Goal: Information Seeking & Learning: Learn about a topic

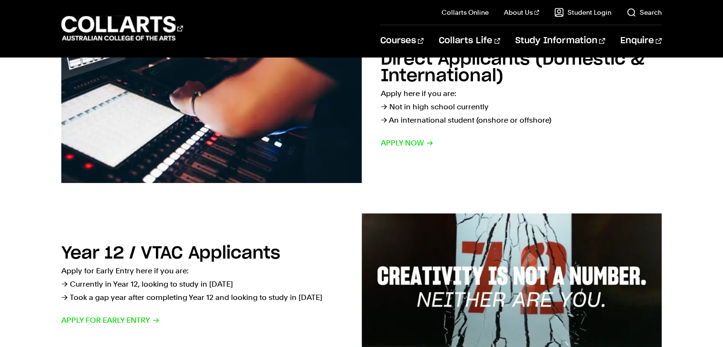
scroll to position [68, 0]
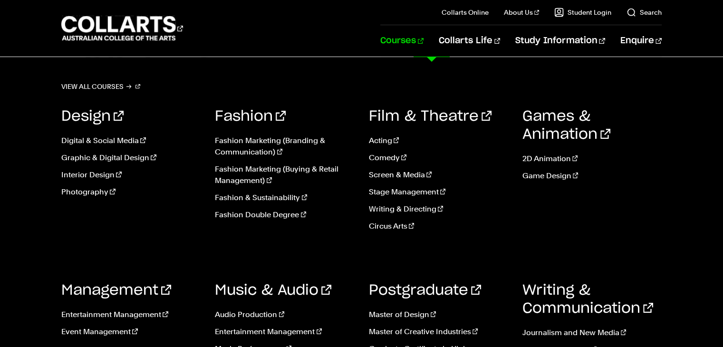
click at [423, 33] on link "Courses" at bounding box center [401, 40] width 43 height 31
click at [255, 216] on link "Fashion Double Degree" at bounding box center [284, 214] width 139 height 11
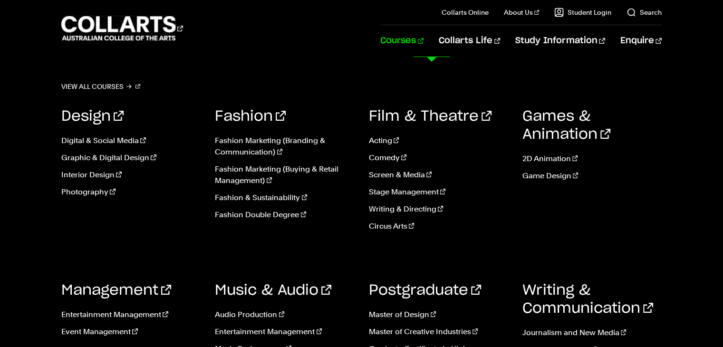
click at [423, 44] on link "Courses" at bounding box center [401, 40] width 43 height 31
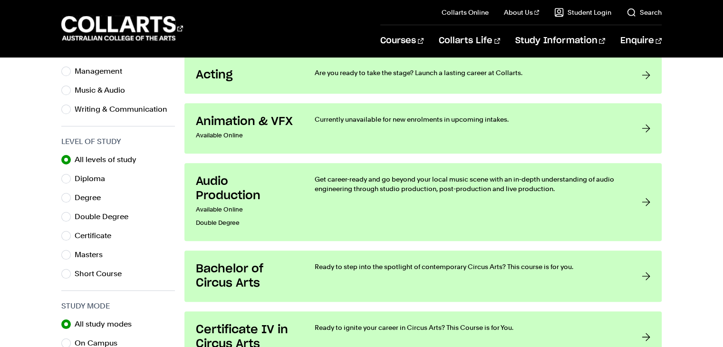
scroll to position [410, 0]
click at [95, 194] on label "Degree" at bounding box center [92, 197] width 34 height 13
click at [71, 194] on input "Degree" at bounding box center [66, 198] width 10 height 10
radio input "true"
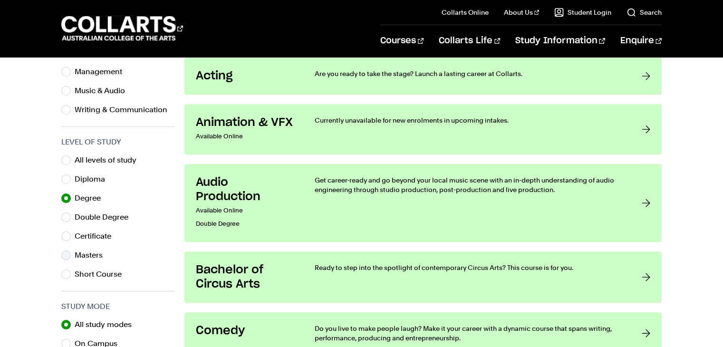
click at [82, 254] on label "Masters" at bounding box center [93, 254] width 36 height 13
click at [71, 254] on input "Masters" at bounding box center [66, 255] width 10 height 10
radio input "true"
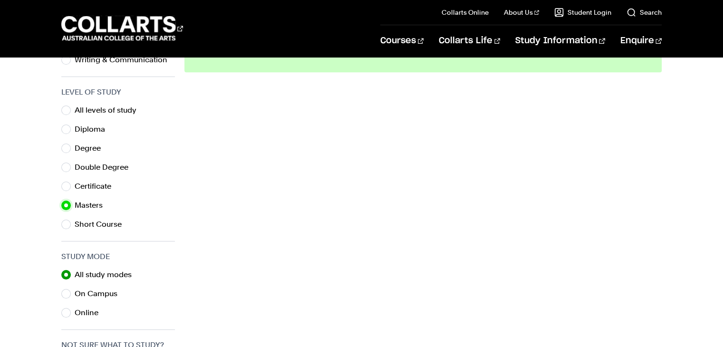
scroll to position [460, 0]
click at [102, 297] on label "On Campus" at bounding box center [100, 292] width 50 height 13
click at [71, 297] on input "On Campus" at bounding box center [66, 293] width 10 height 10
radio input "true"
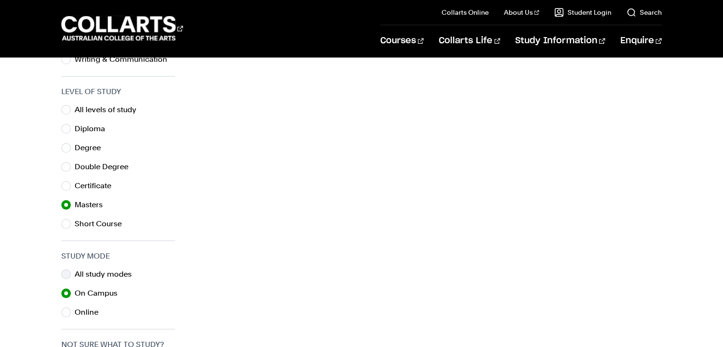
click at [96, 274] on label "All study modes" at bounding box center [107, 273] width 65 height 13
click at [71, 274] on input "All study modes" at bounding box center [66, 274] width 10 height 10
radio input "true"
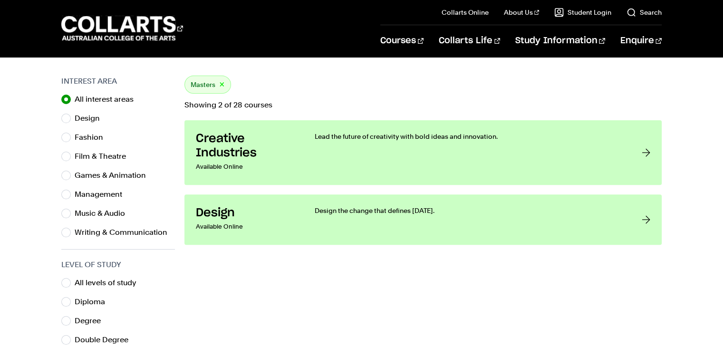
scroll to position [287, 0]
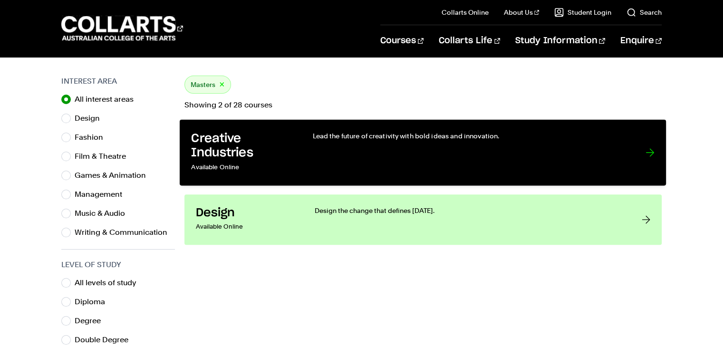
click at [293, 137] on link "Creative Industries Available Online Lead the future of creativity with bold id…" at bounding box center [423, 153] width 486 height 66
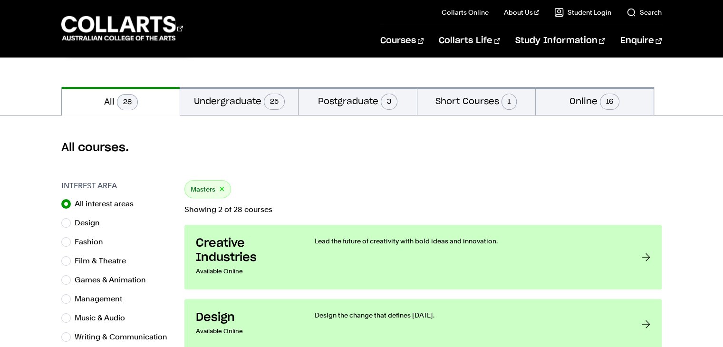
scroll to position [182, 0]
click at [338, 91] on button "Postgraduate 3" at bounding box center [357, 101] width 118 height 28
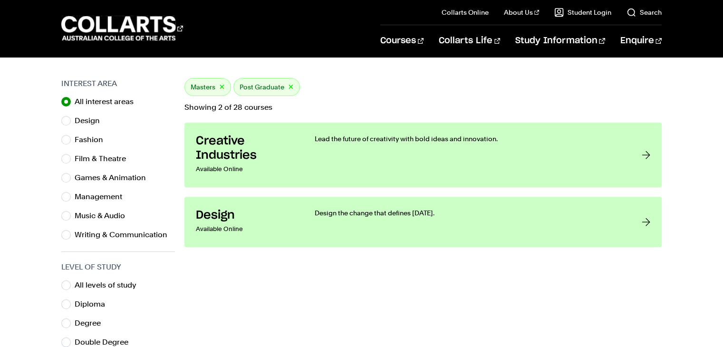
scroll to position [284, 0]
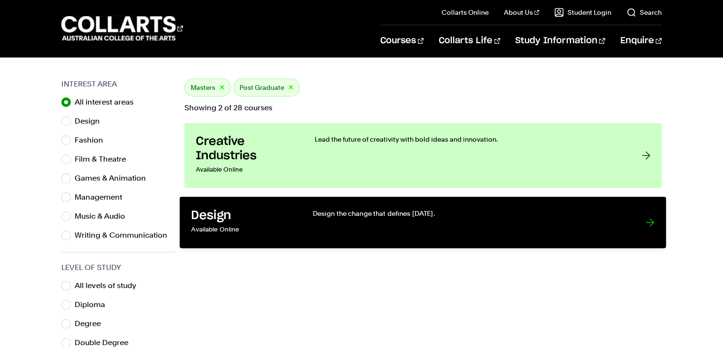
click at [330, 234] on div "Design the change that defines tomorrow." at bounding box center [470, 223] width 314 height 28
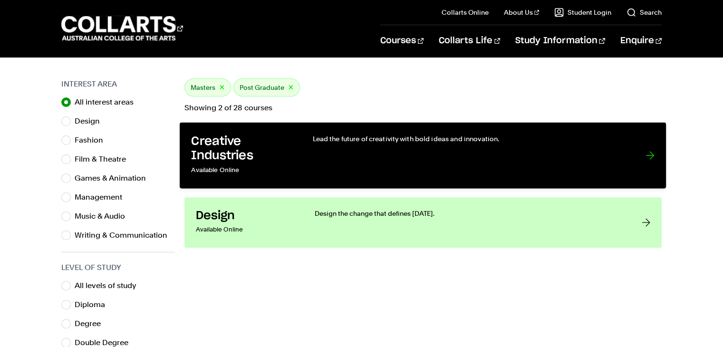
click at [263, 154] on h3 "Creative Industries" at bounding box center [242, 148] width 102 height 29
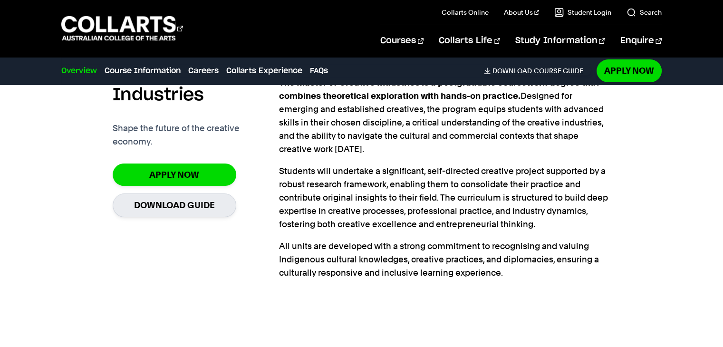
scroll to position [312, 0]
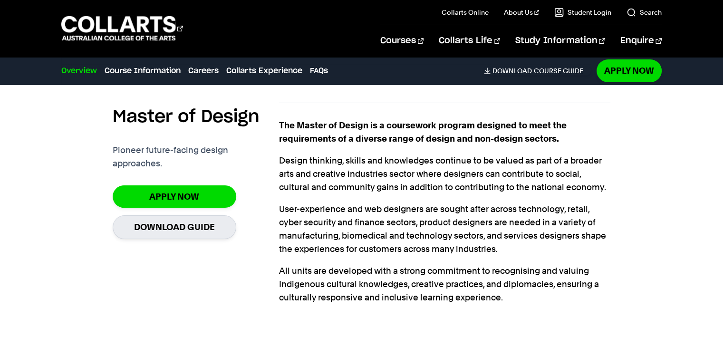
scroll to position [274, 0]
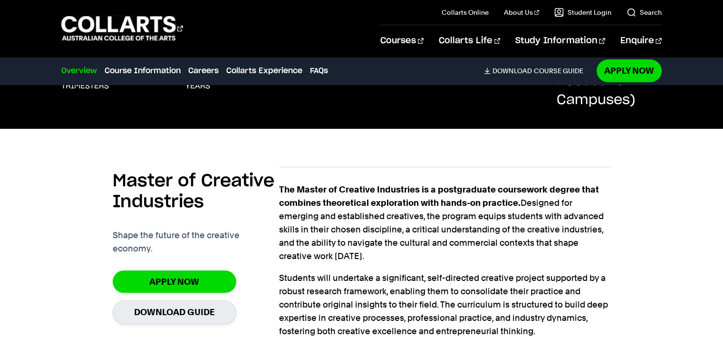
scroll to position [209, 0]
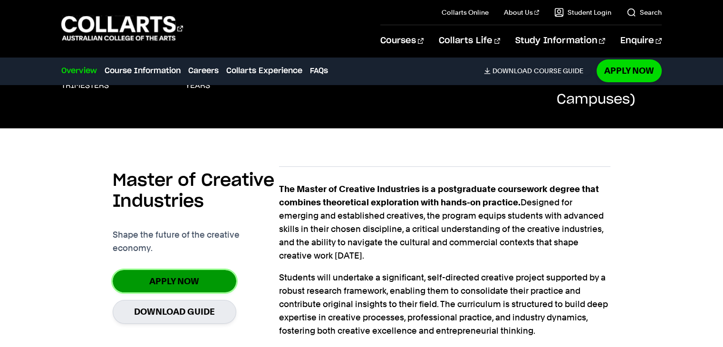
click at [155, 278] on link "Apply now" at bounding box center [175, 281] width 124 height 22
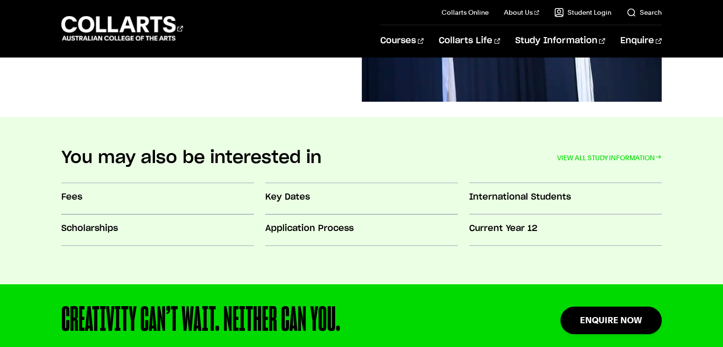
scroll to position [838, 0]
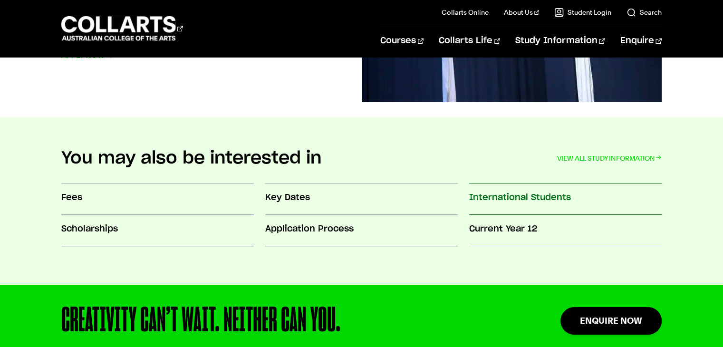
click at [504, 198] on h3 "International Students" at bounding box center [565, 197] width 192 height 12
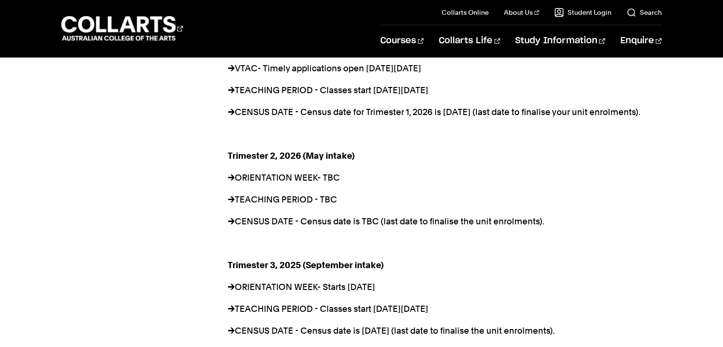
scroll to position [757, 0]
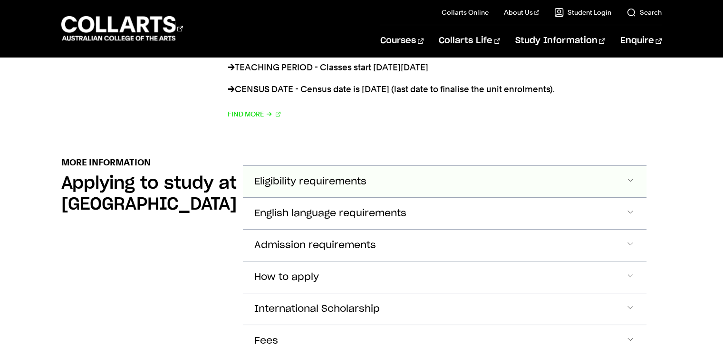
click at [436, 179] on button "Eligibility requirements" at bounding box center [444, 181] width 403 height 31
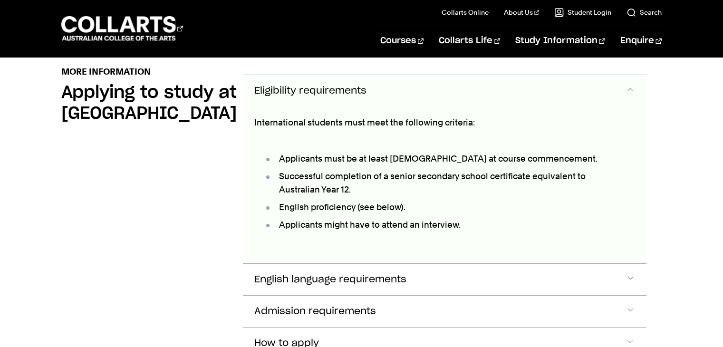
scroll to position [1129, 0]
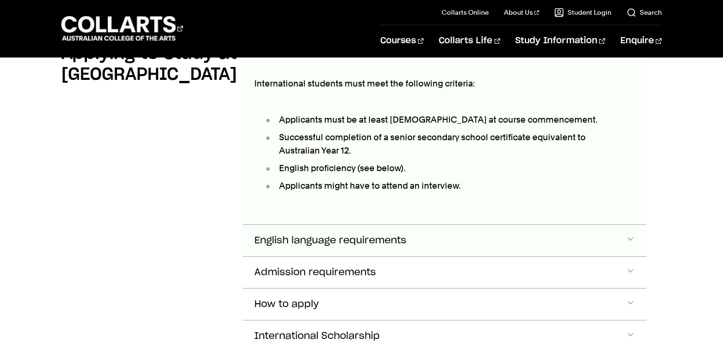
click at [417, 240] on button "English language requirements" at bounding box center [444, 240] width 403 height 31
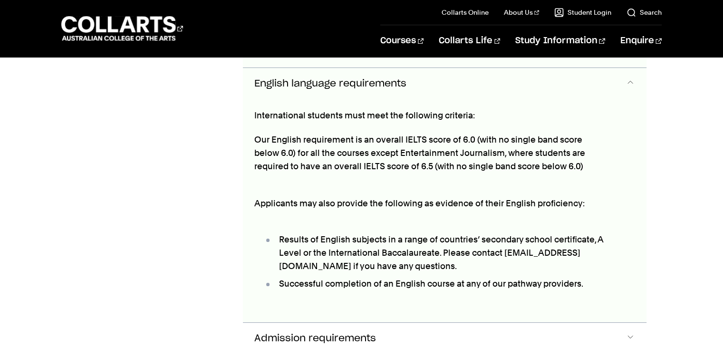
scroll to position [1286, 0]
click at [417, 240] on li "Results of English subjects in a range of countries’ secondary school certifica…" at bounding box center [435, 253] width 343 height 40
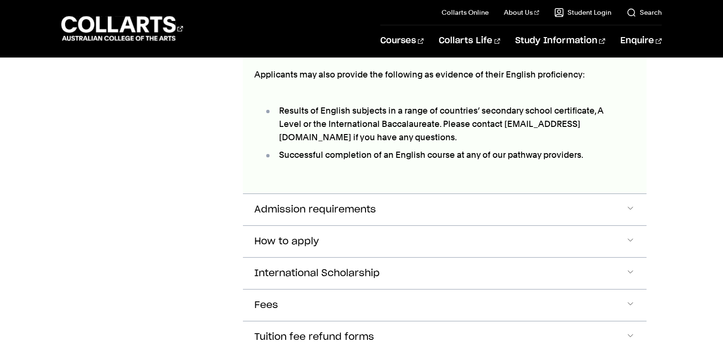
scroll to position [1416, 0]
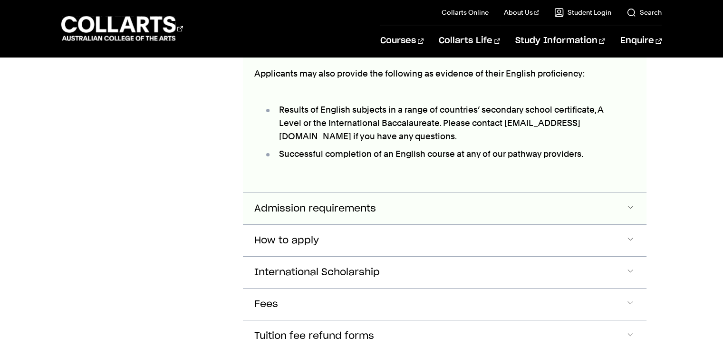
click at [429, 205] on button "Admission requirements" at bounding box center [444, 208] width 403 height 31
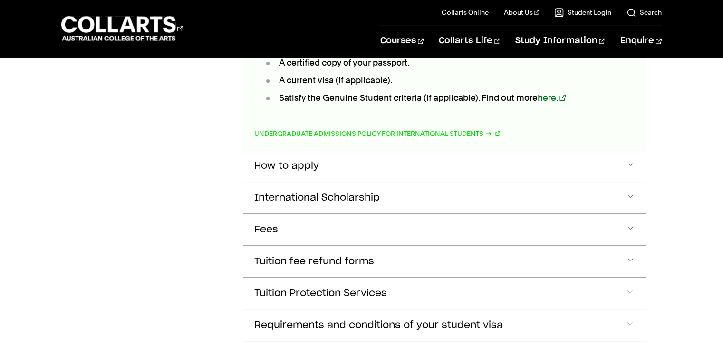
scroll to position [1666, 0]
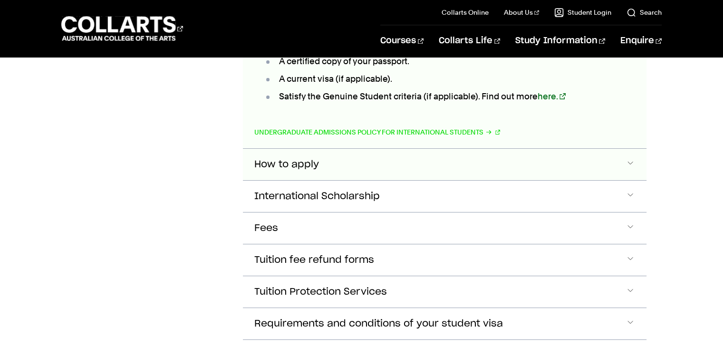
click at [421, 153] on button "How to apply" at bounding box center [444, 164] width 403 height 31
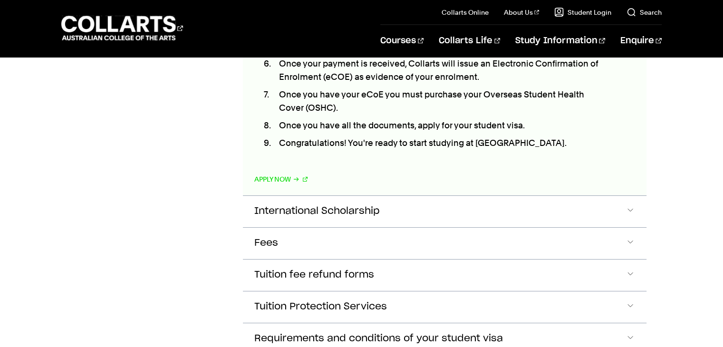
scroll to position [1951, 0]
click at [302, 215] on button "International Scholarship" at bounding box center [444, 212] width 403 height 31
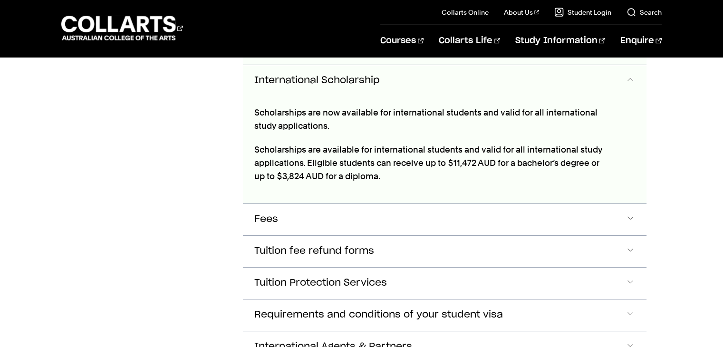
scroll to position [2103, 0]
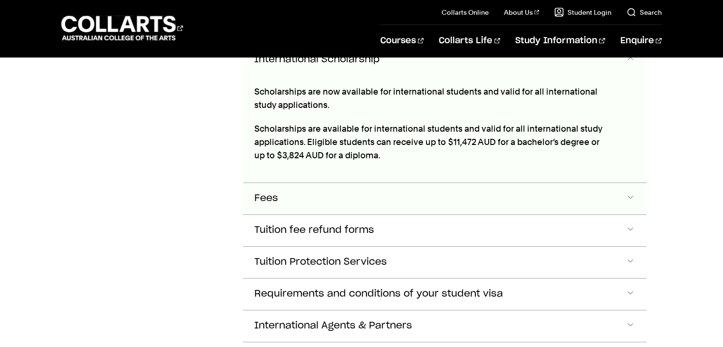
click at [321, 194] on button "Fees" at bounding box center [444, 198] width 403 height 31
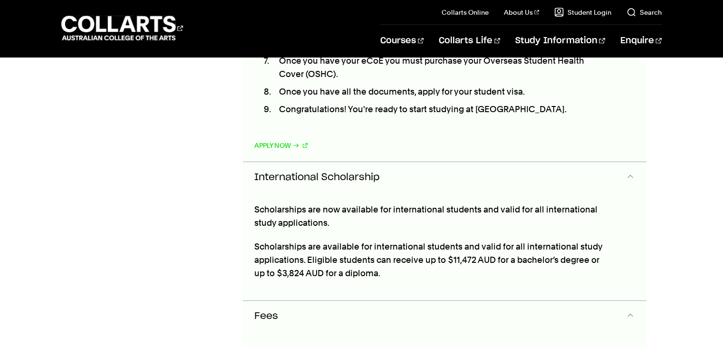
scroll to position [1984, 0]
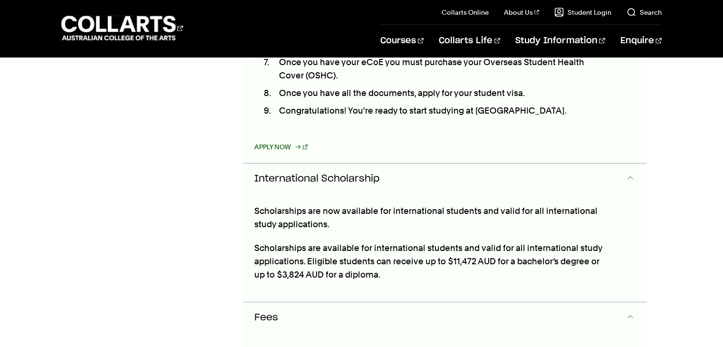
click at [279, 140] on link "Apply Now" at bounding box center [280, 146] width 53 height 13
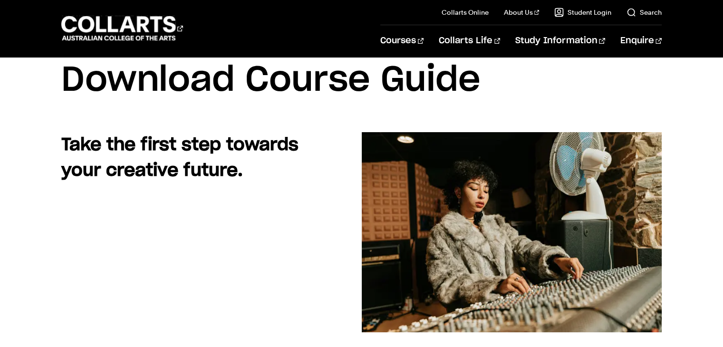
scroll to position [35, 0]
